Goal: Check status: Check status

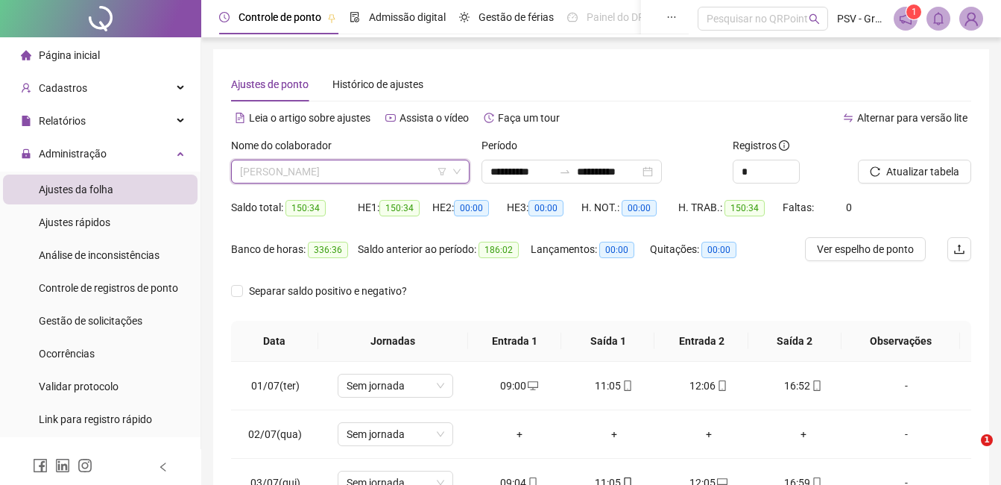
click at [373, 173] on span "[PERSON_NAME]" at bounding box center [350, 171] width 221 height 22
click at [377, 169] on span "[PERSON_NAME]" at bounding box center [350, 171] width 221 height 22
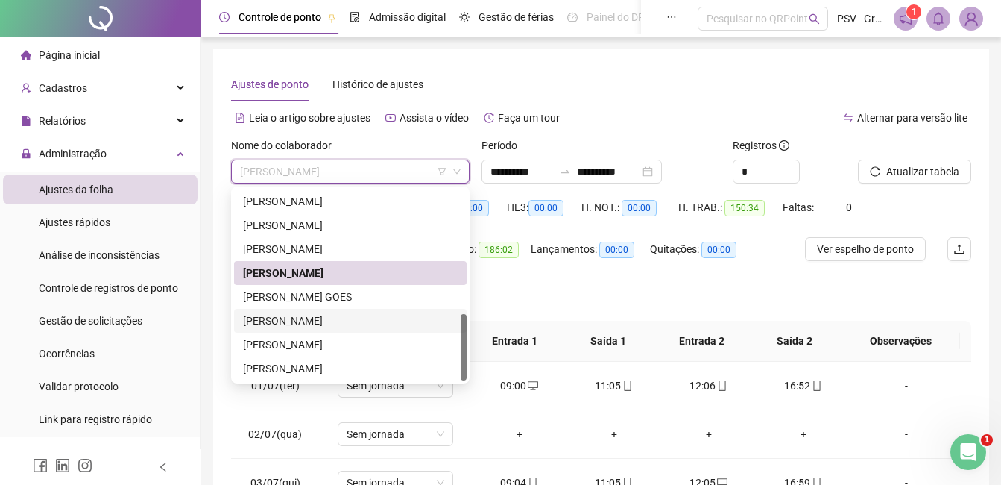
click at [322, 321] on div "[PERSON_NAME]" at bounding box center [350, 320] width 215 height 16
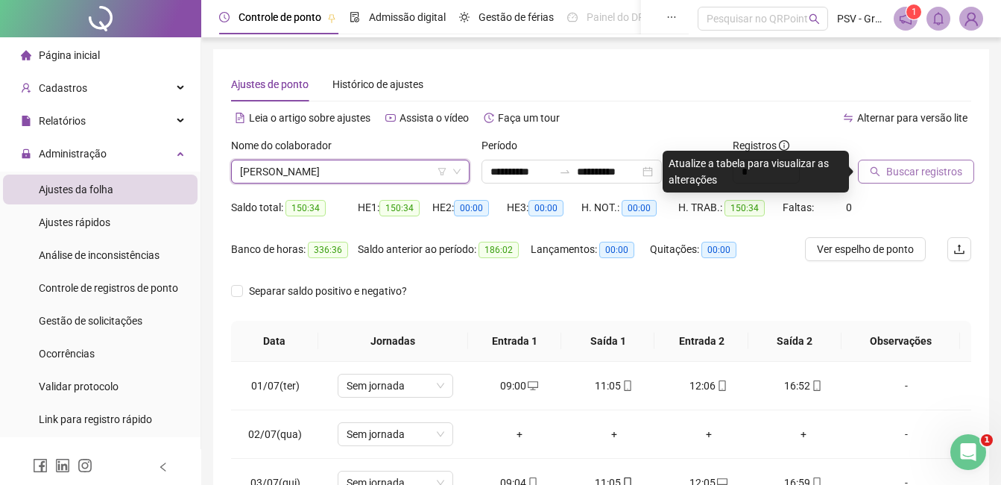
click at [935, 160] on button "Buscar registros" at bounding box center [916, 172] width 116 height 24
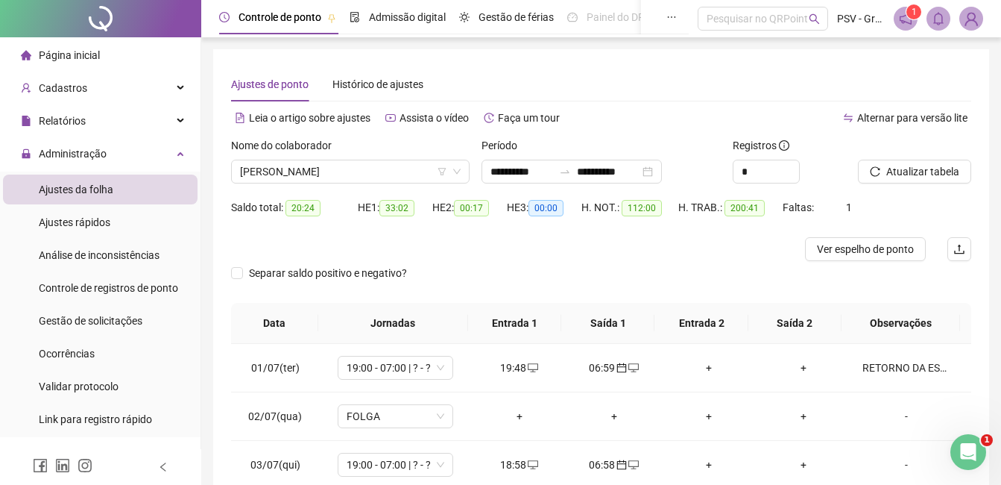
click at [887, 250] on span "Ver espelho de ponto" at bounding box center [865, 249] width 97 height 16
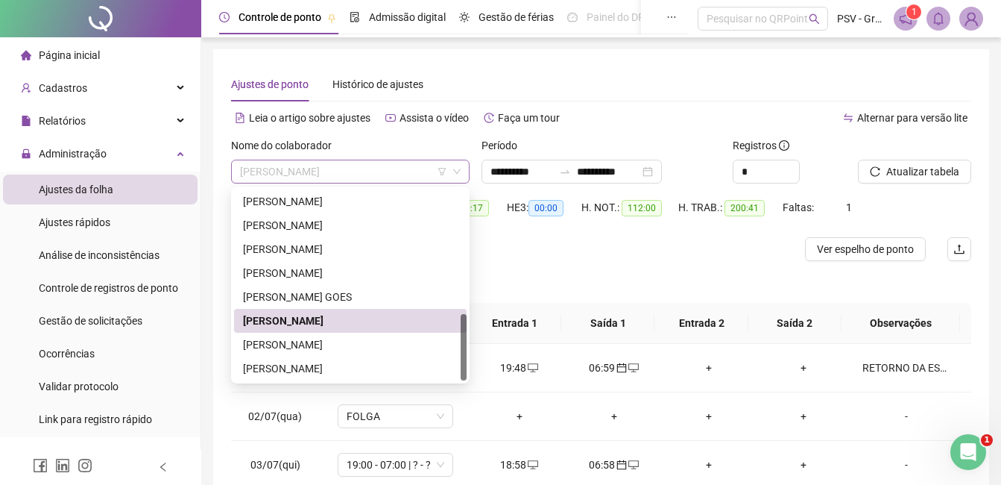
click at [420, 167] on span "[PERSON_NAME]" at bounding box center [350, 171] width 221 height 22
click at [309, 294] on div "[PERSON_NAME] GOES" at bounding box center [350, 296] width 215 height 16
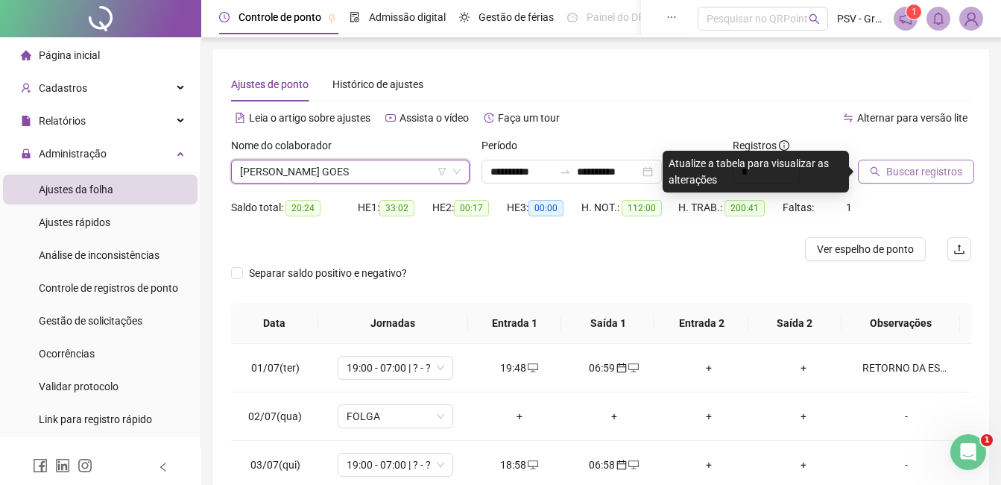
click at [917, 172] on span "Buscar registros" at bounding box center [924, 171] width 76 height 16
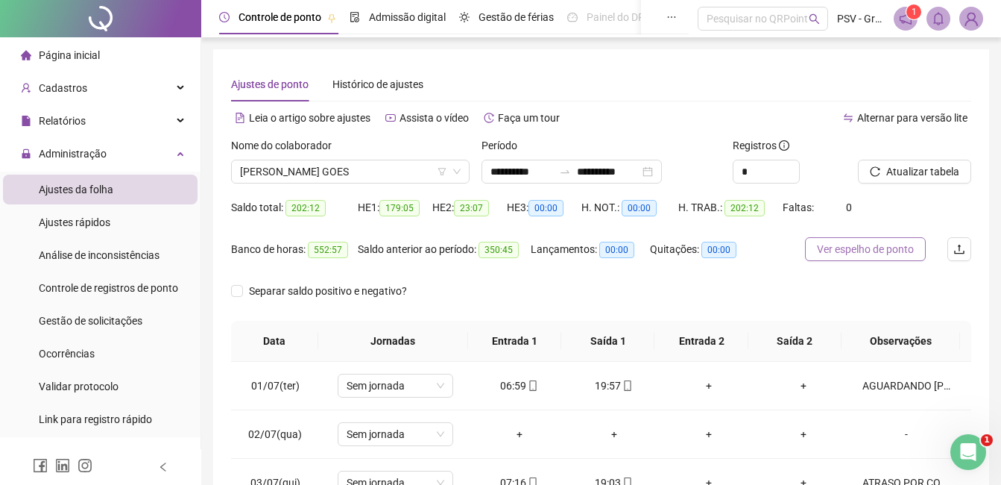
click at [860, 250] on span "Ver espelho de ponto" at bounding box center [865, 249] width 97 height 16
click at [363, 178] on span "[PERSON_NAME] GOES" at bounding box center [350, 171] width 221 height 22
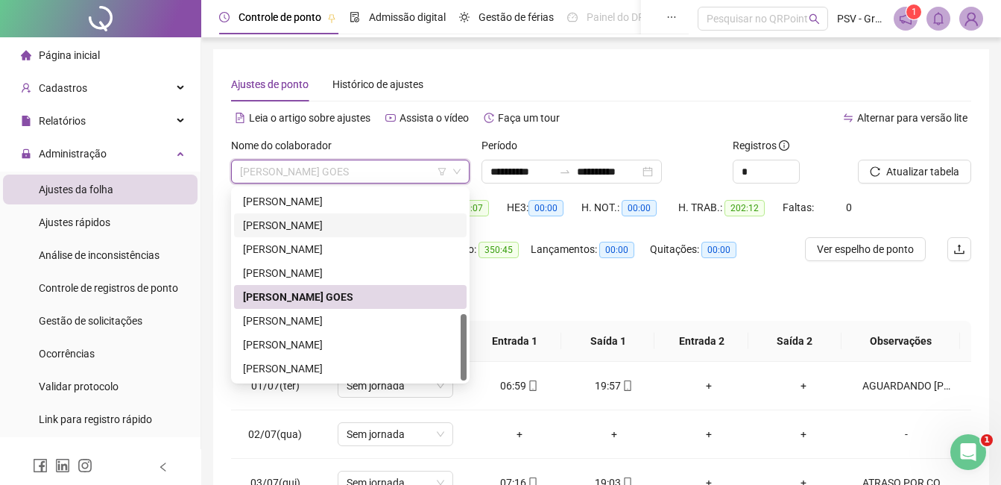
click at [329, 224] on div "[PERSON_NAME]" at bounding box center [350, 225] width 215 height 16
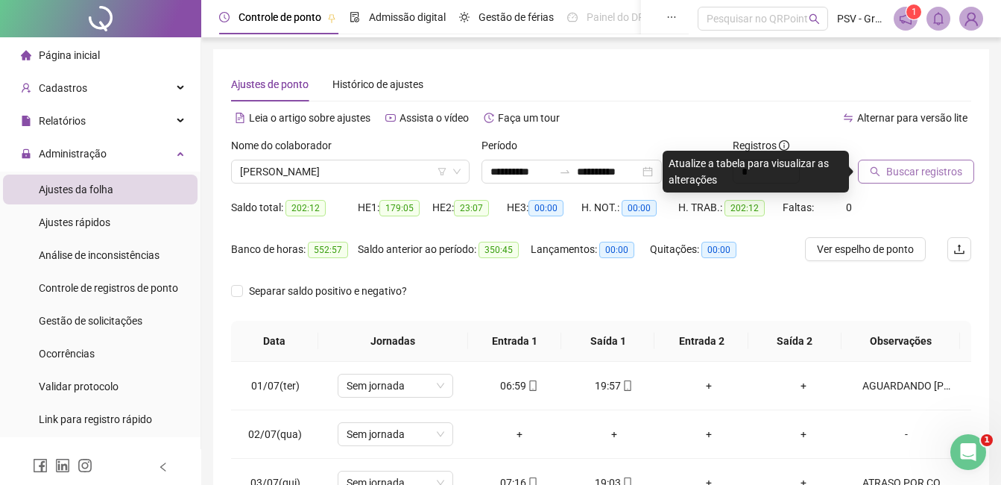
click at [920, 173] on span "Buscar registros" at bounding box center [924, 171] width 76 height 16
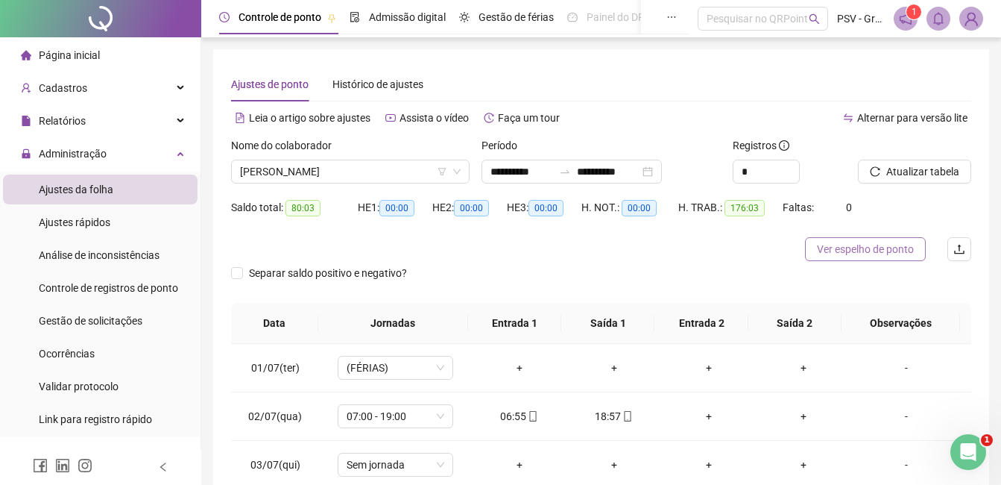
click at [867, 247] on span "Ver espelho de ponto" at bounding box center [865, 249] width 97 height 16
click at [362, 182] on span "[PERSON_NAME]" at bounding box center [350, 171] width 221 height 22
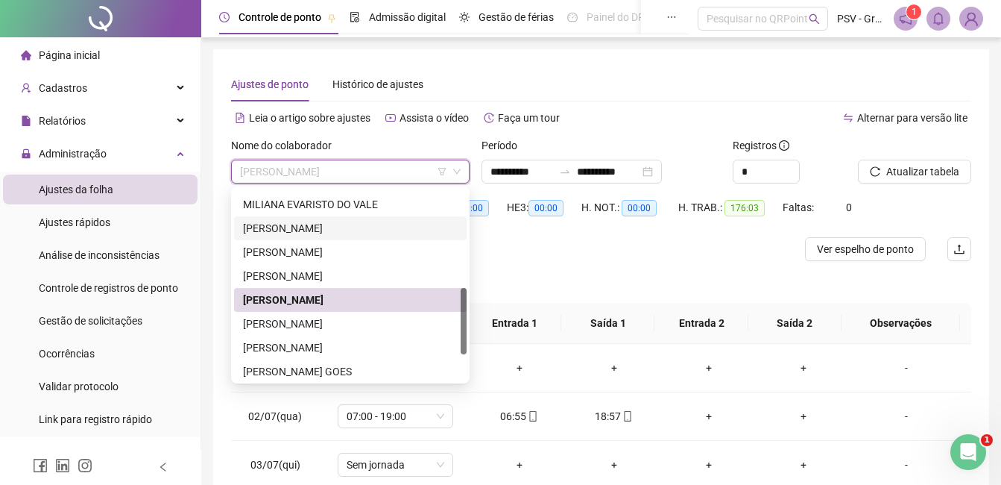
scroll to position [209, 0]
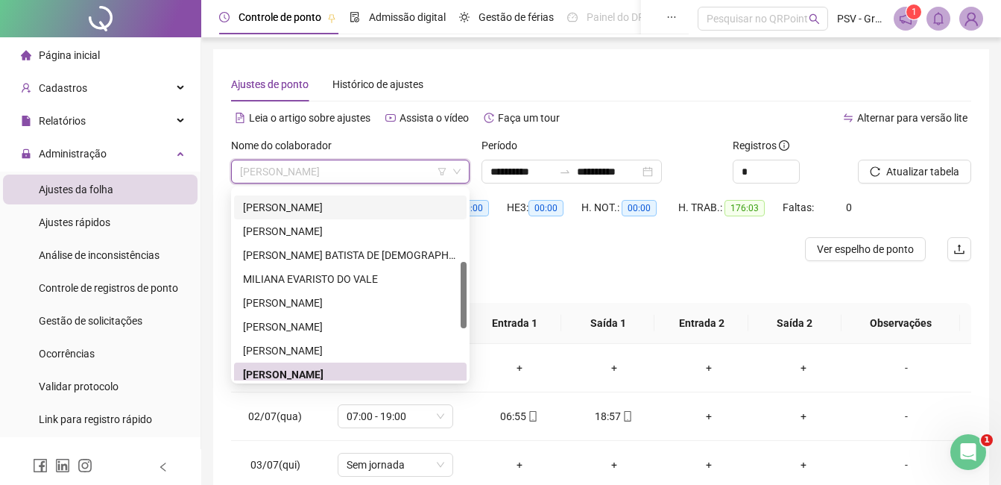
click at [324, 209] on div "[PERSON_NAME]" at bounding box center [350, 207] width 215 height 16
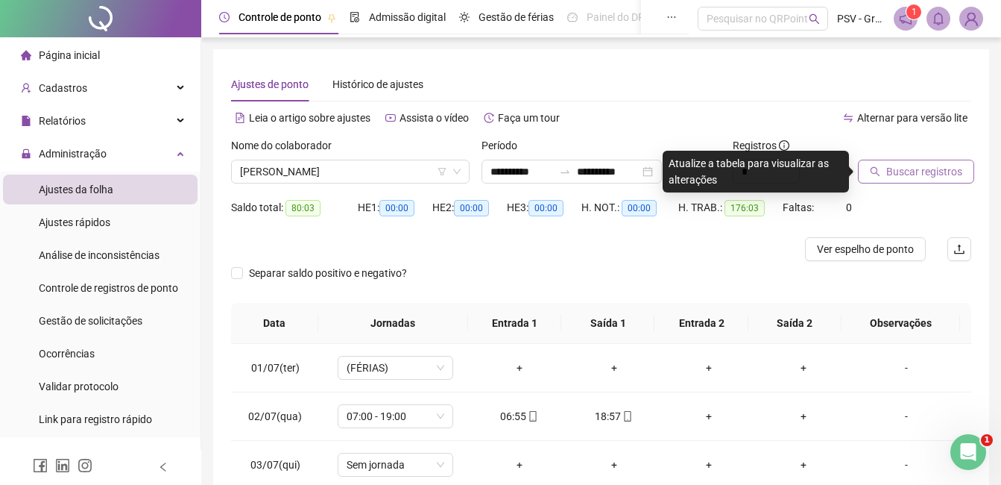
click at [899, 169] on span "Buscar registros" at bounding box center [924, 171] width 76 height 16
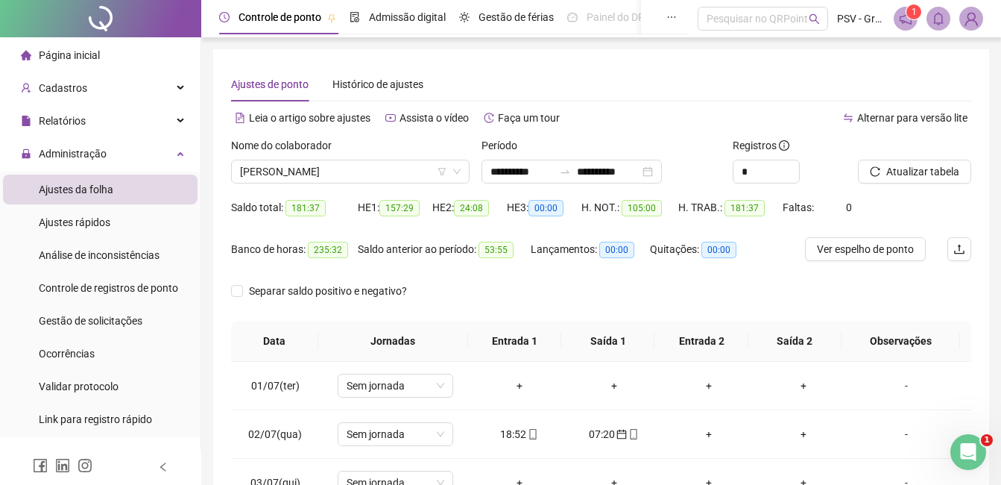
click at [883, 249] on span "Ver espelho de ponto" at bounding box center [865, 249] width 97 height 16
